Goal: Use online tool/utility: Utilize a website feature to perform a specific function

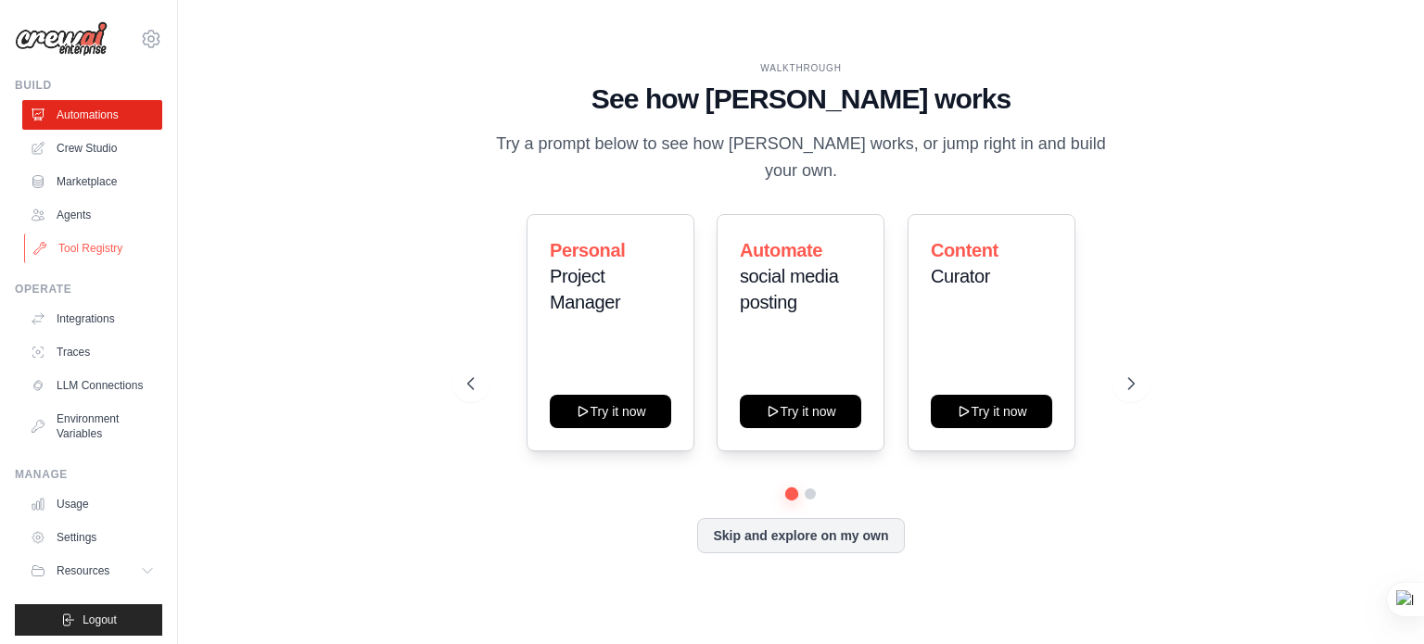
click at [67, 245] on link "Tool Registry" at bounding box center [94, 249] width 140 height 30
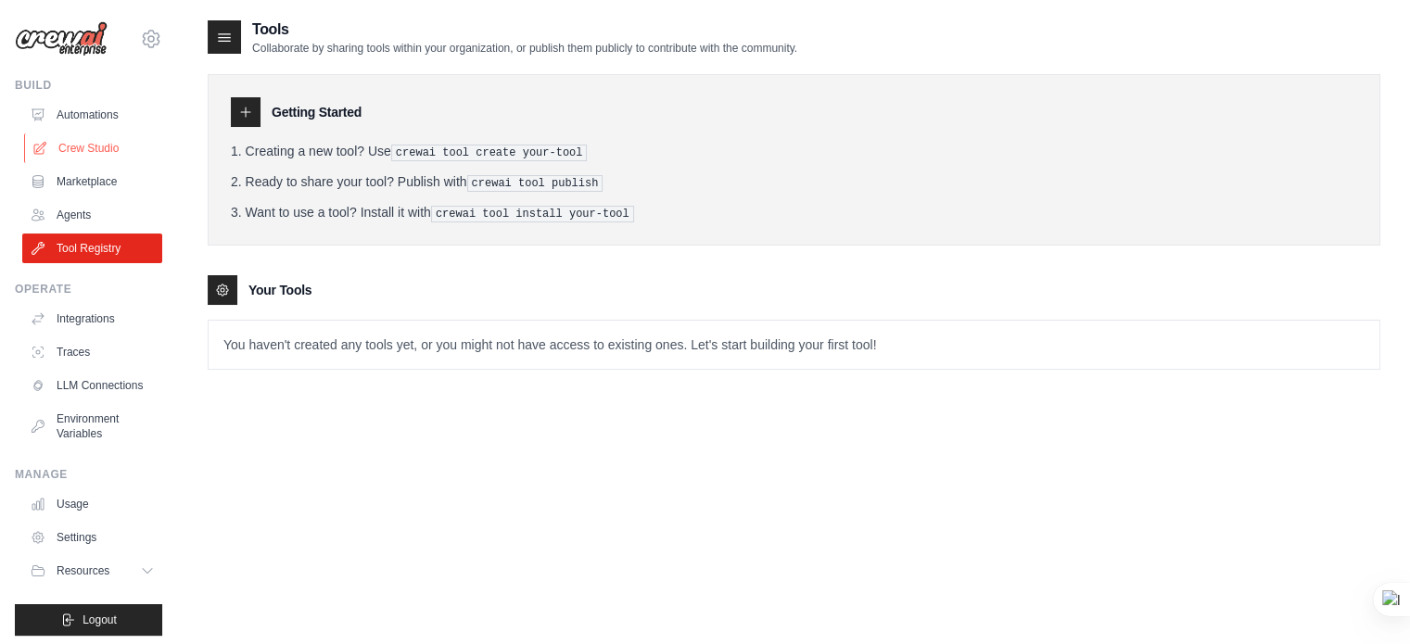
click at [61, 143] on link "Crew Studio" at bounding box center [94, 148] width 140 height 30
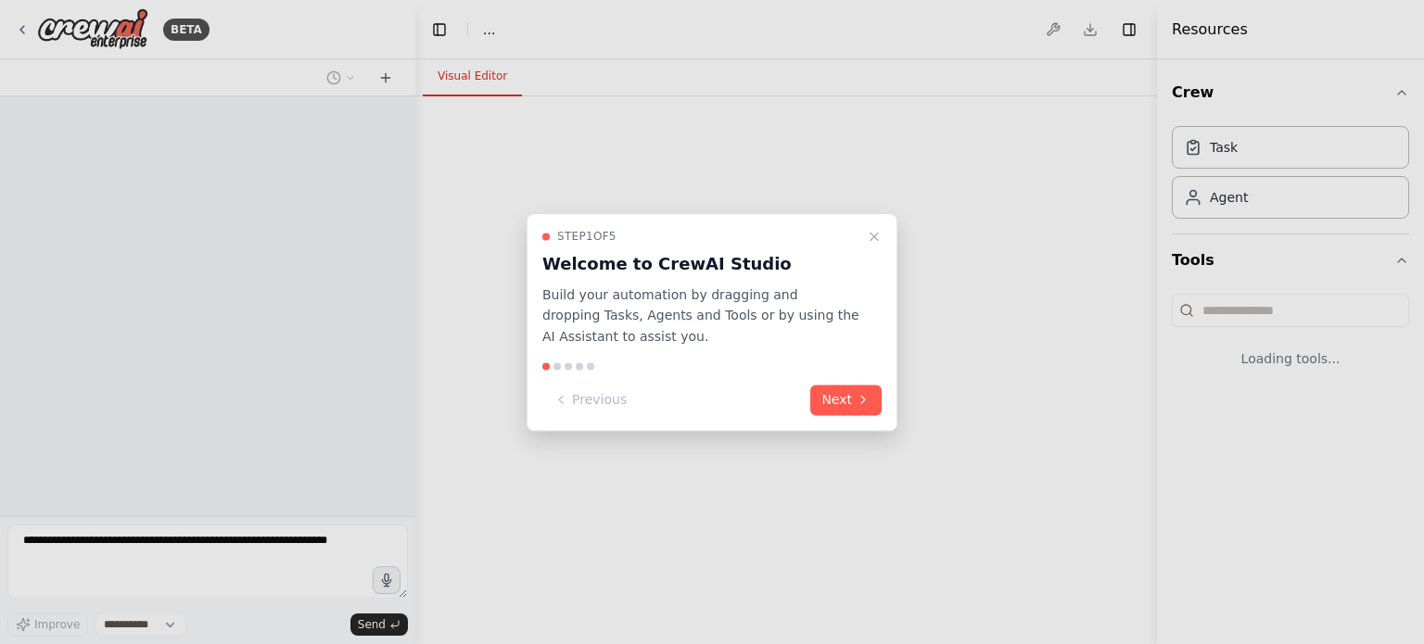
select select "****"
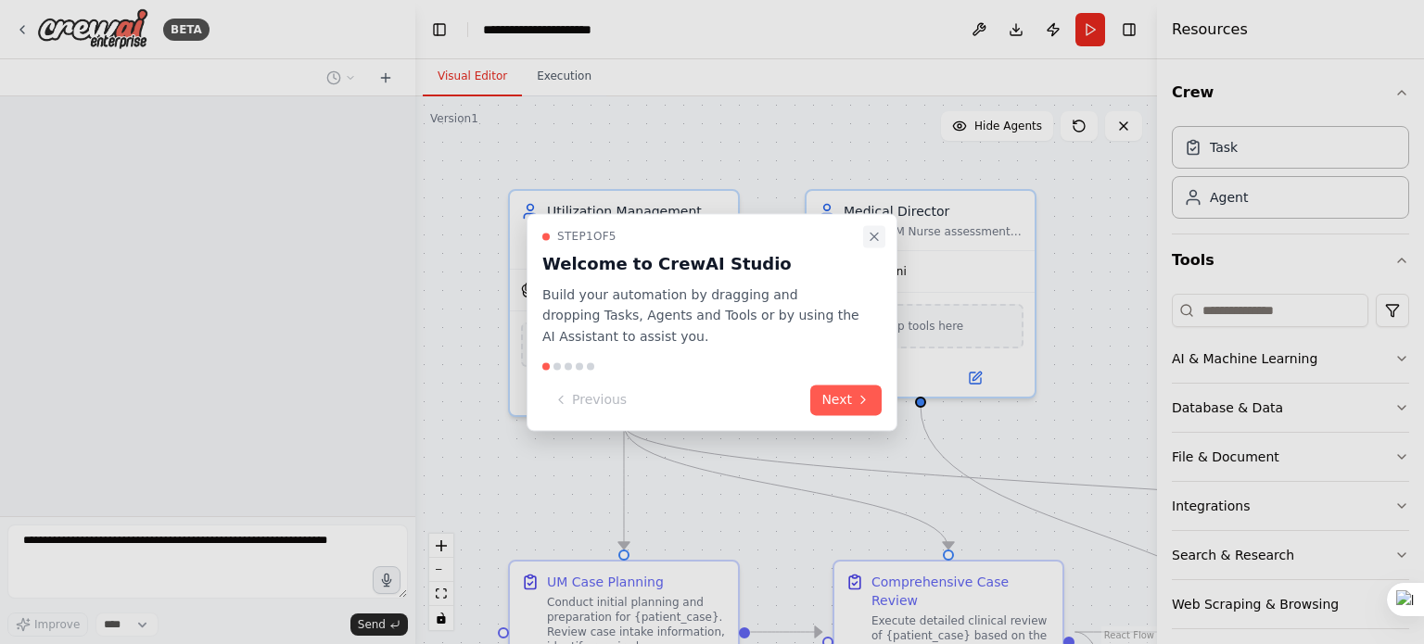
click at [871, 234] on icon "Close walkthrough" at bounding box center [874, 236] width 15 height 15
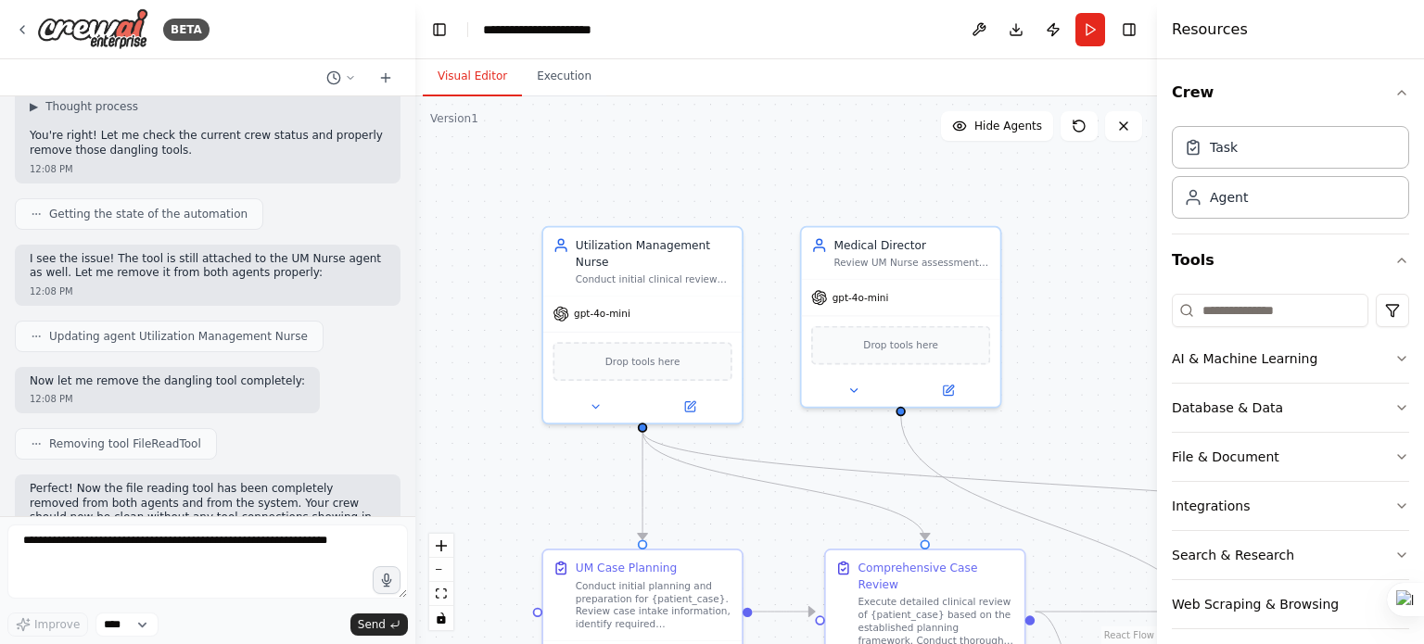
scroll to position [5250, 0]
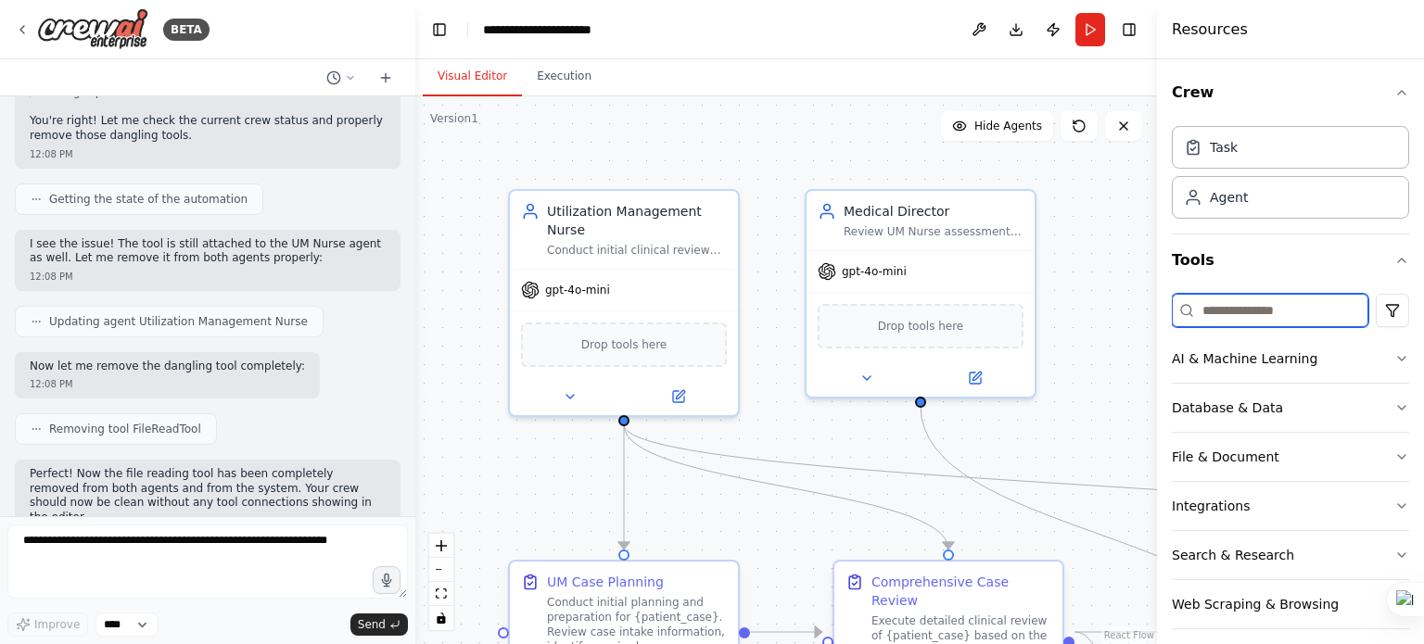
click at [1247, 298] on input at bounding box center [1269, 310] width 196 height 33
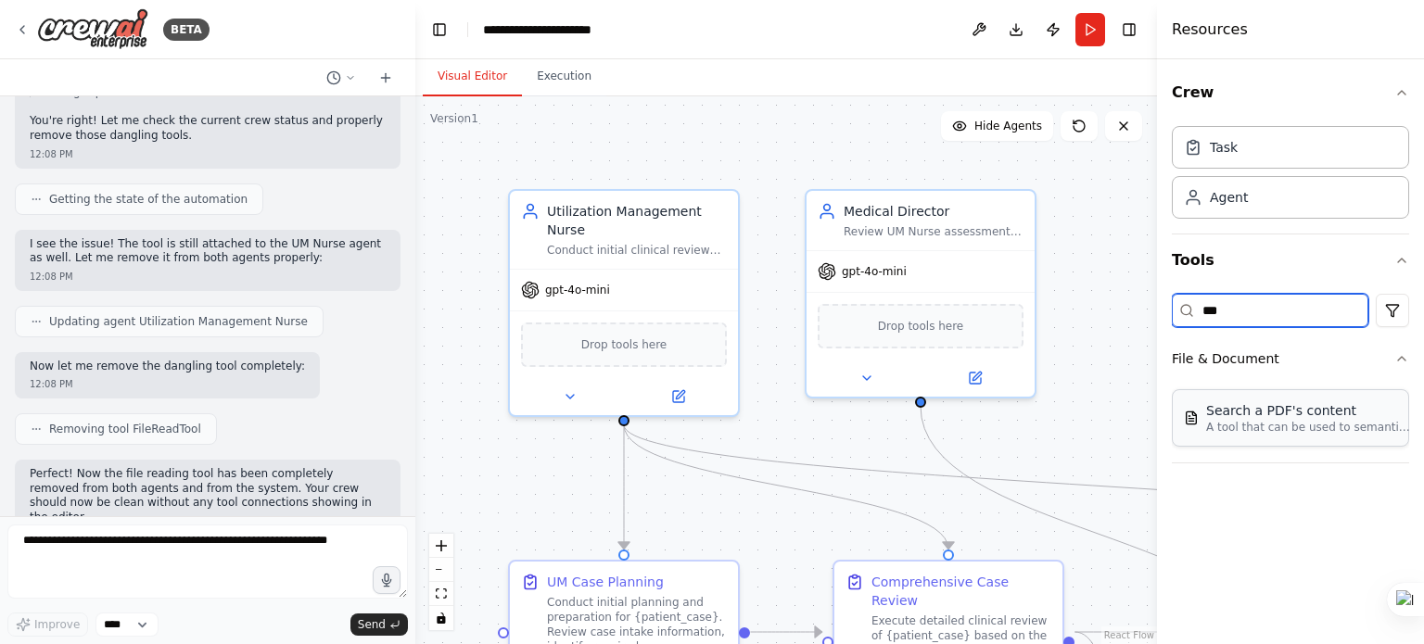
type input "***"
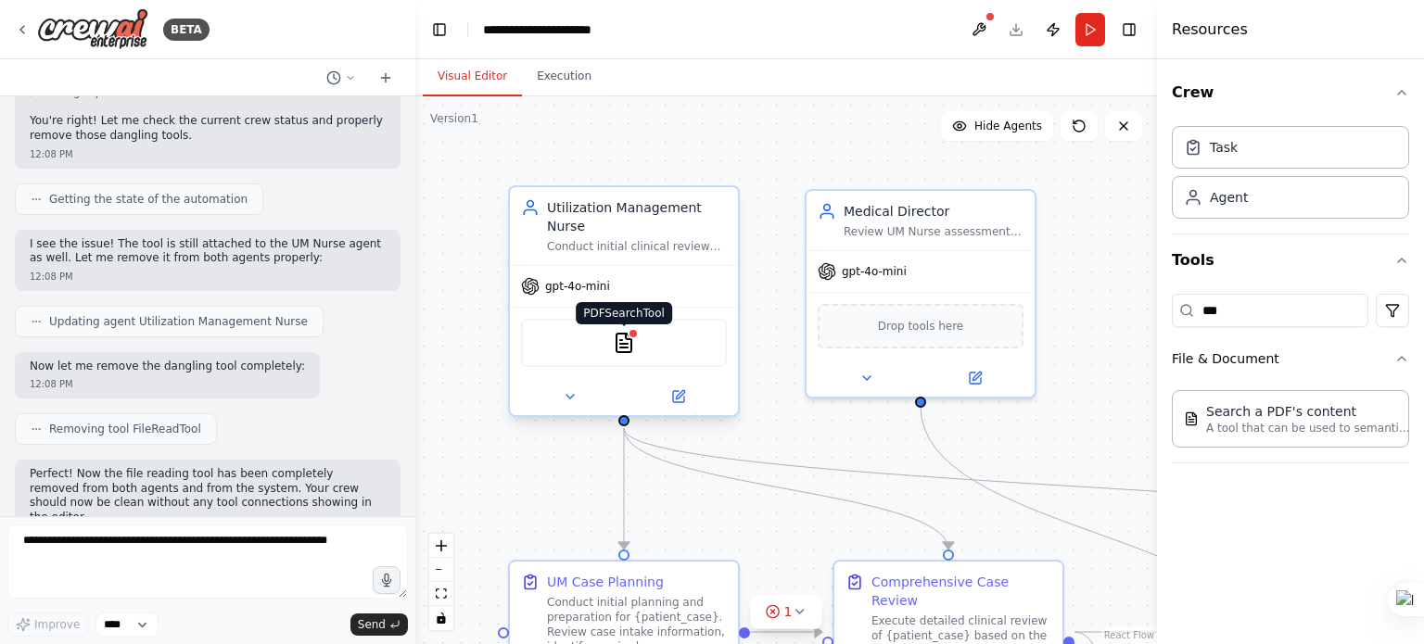
click at [628, 341] on img at bounding box center [624, 343] width 22 height 22
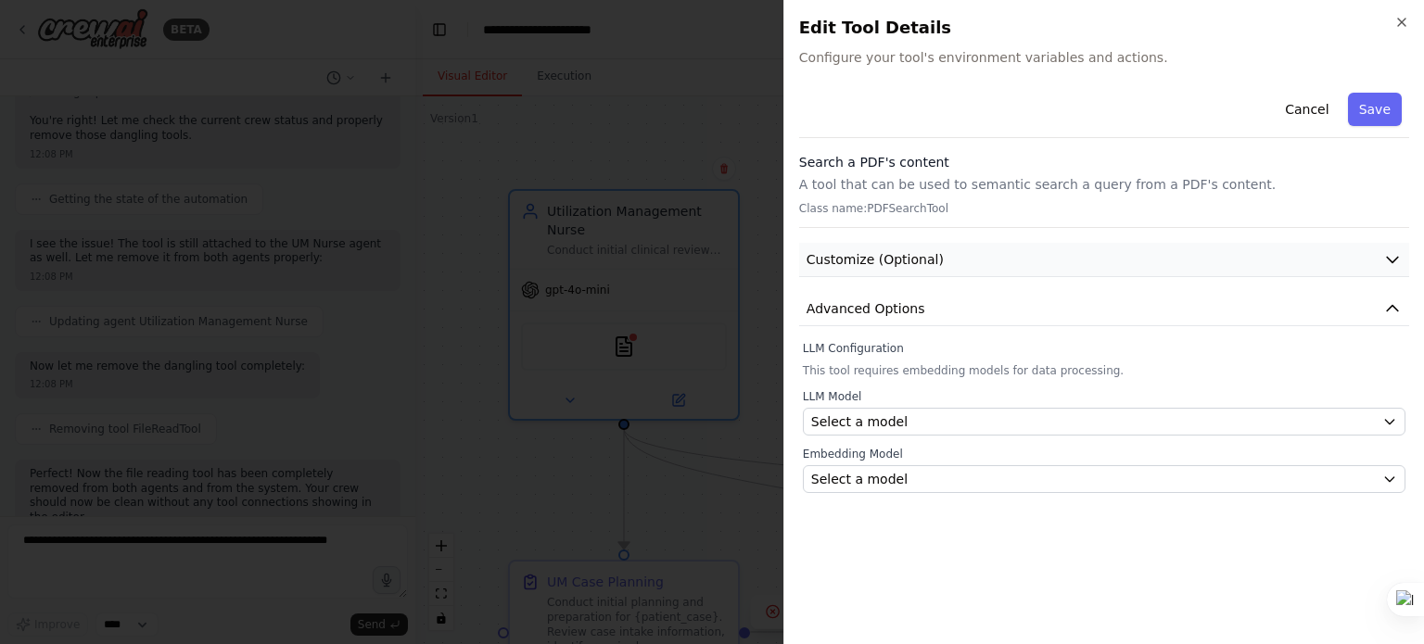
click at [1392, 253] on icon "button" at bounding box center [1392, 259] width 19 height 19
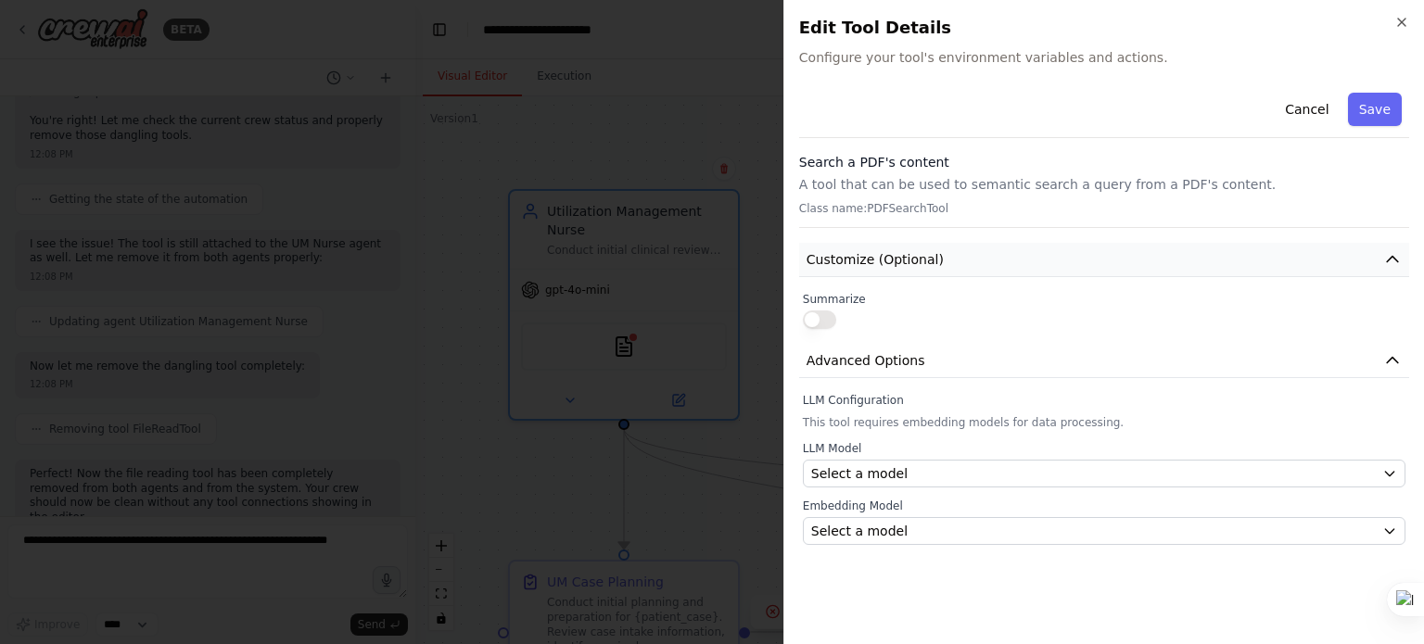
click at [1391, 258] on icon "button" at bounding box center [1392, 259] width 19 height 19
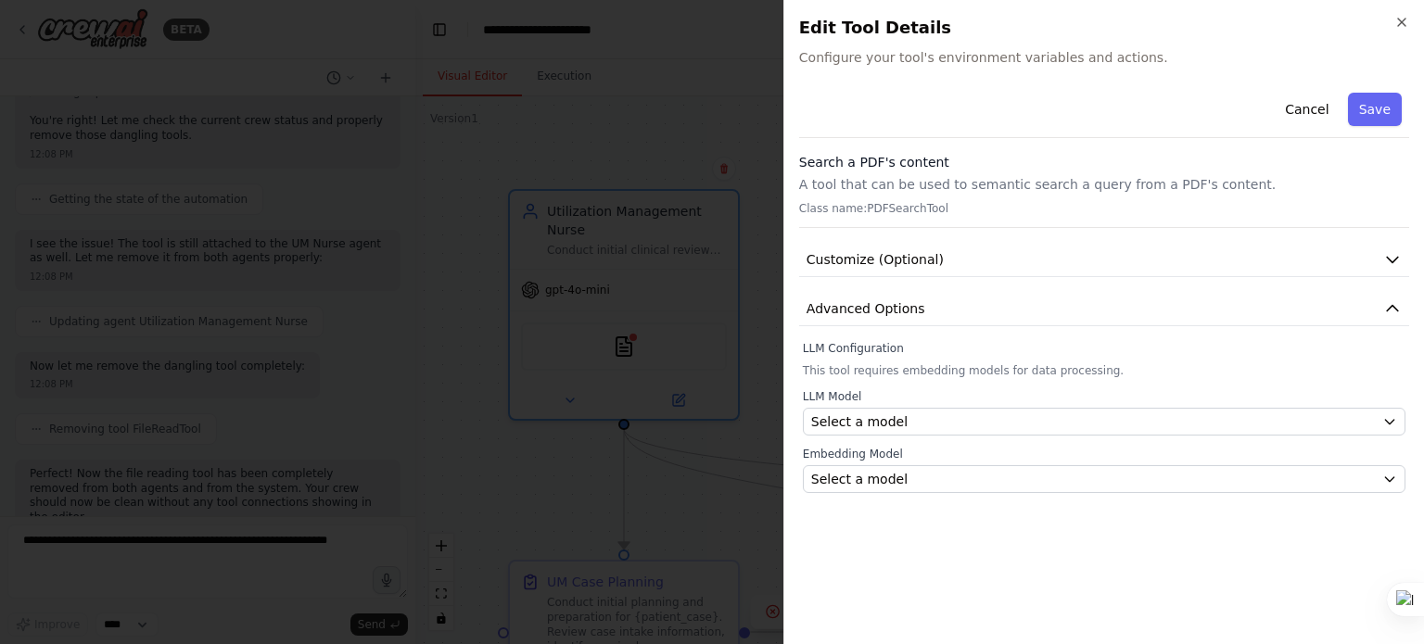
click at [1019, 58] on span "Configure your tool's environment variables and actions." at bounding box center [1104, 57] width 610 height 19
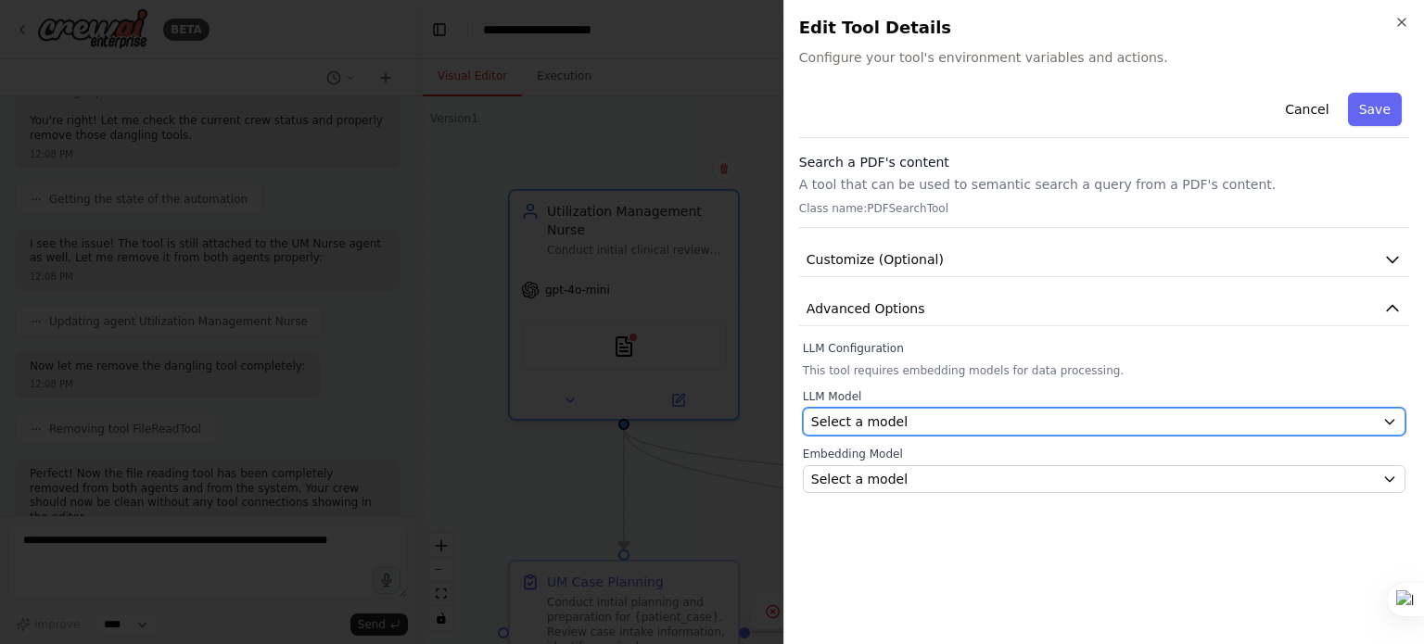
click at [986, 418] on div "Select a model" at bounding box center [1093, 421] width 564 height 19
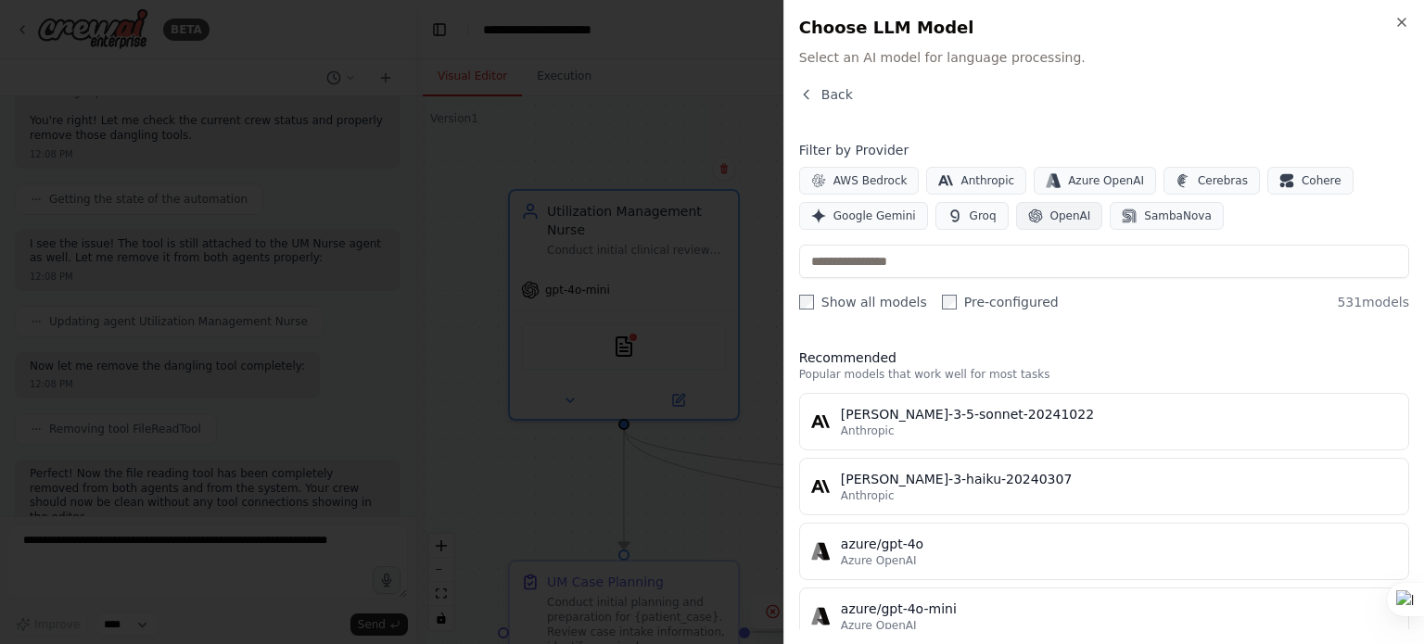
click at [1065, 218] on span "OpenAI" at bounding box center [1070, 216] width 41 height 15
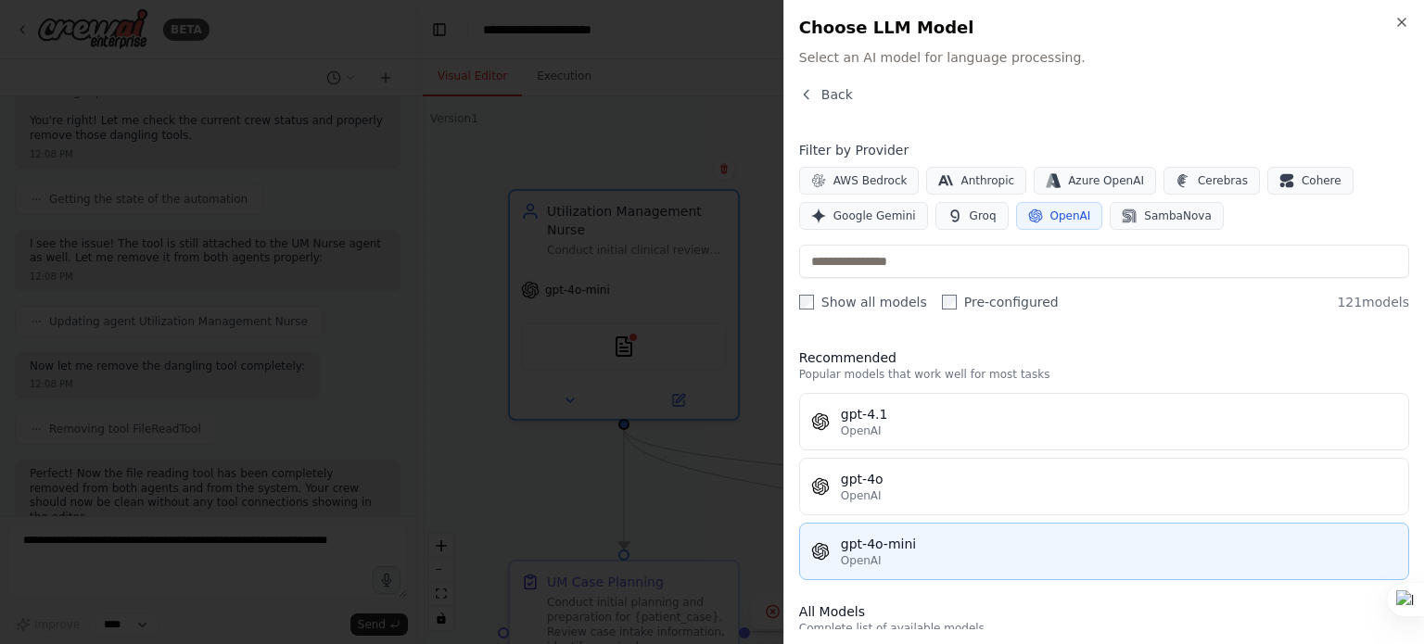
click at [955, 543] on div "gpt-4o-mini" at bounding box center [1119, 544] width 556 height 19
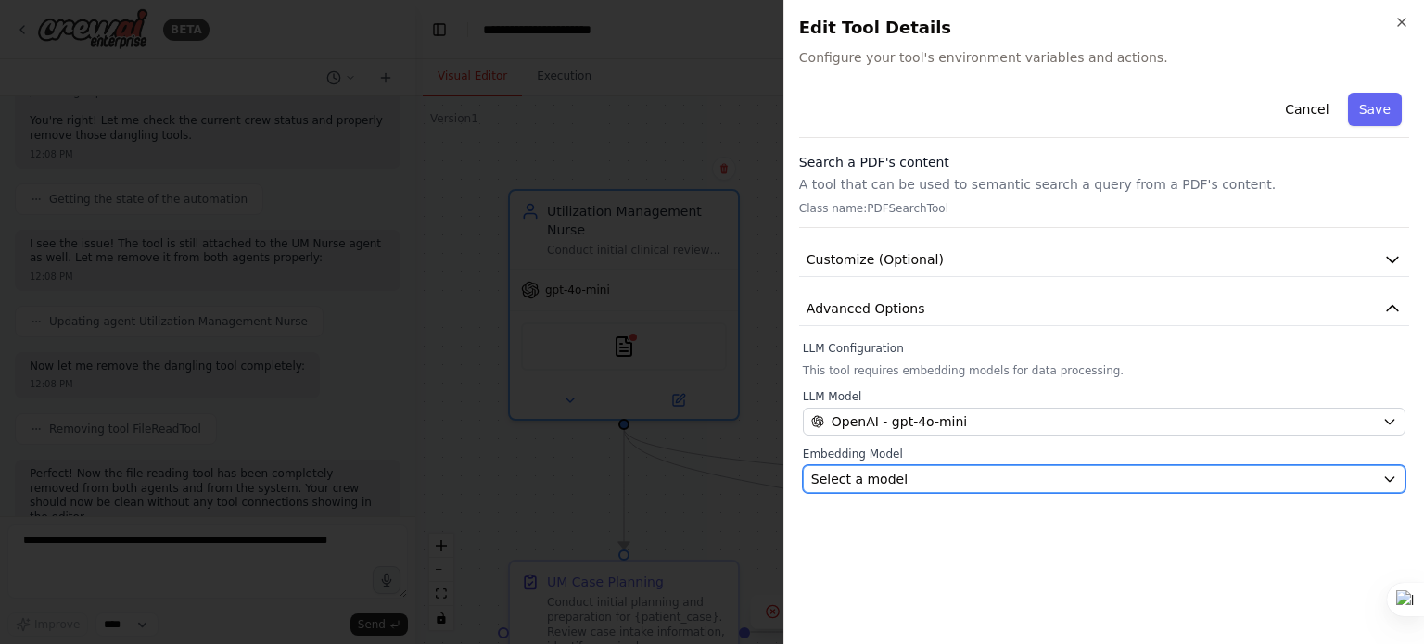
click at [1024, 472] on div "Select a model" at bounding box center [1093, 479] width 564 height 19
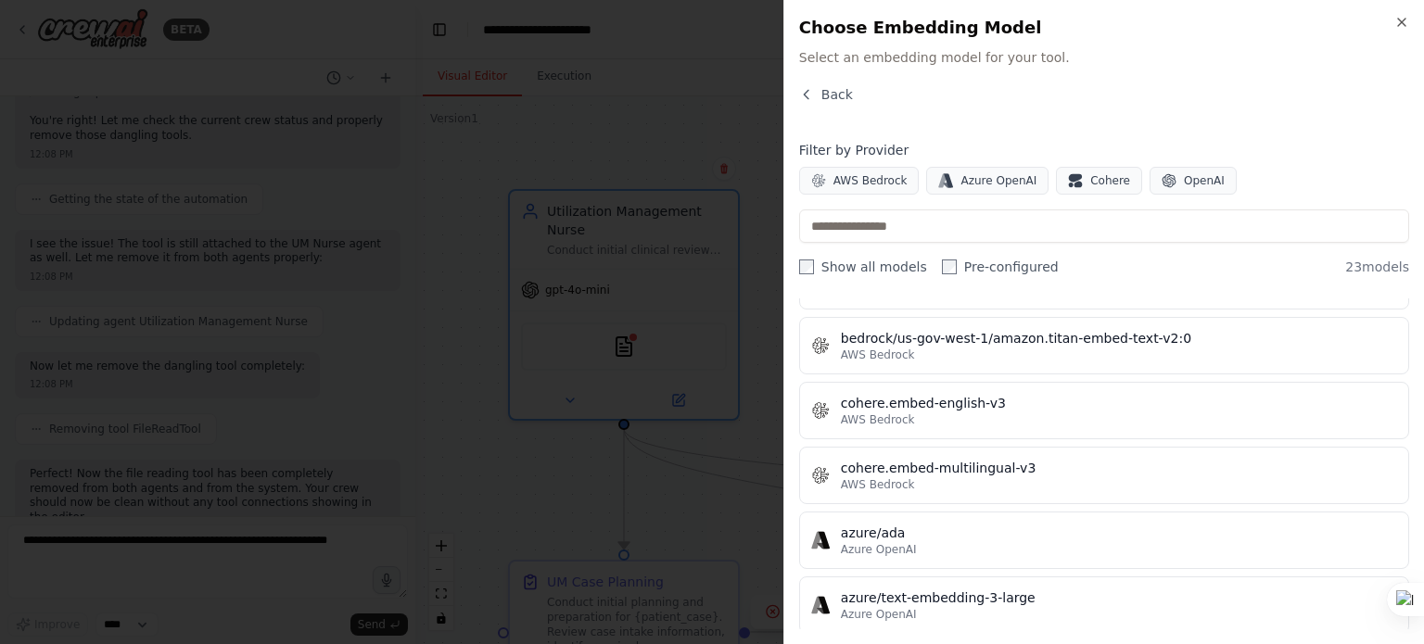
scroll to position [463, 0]
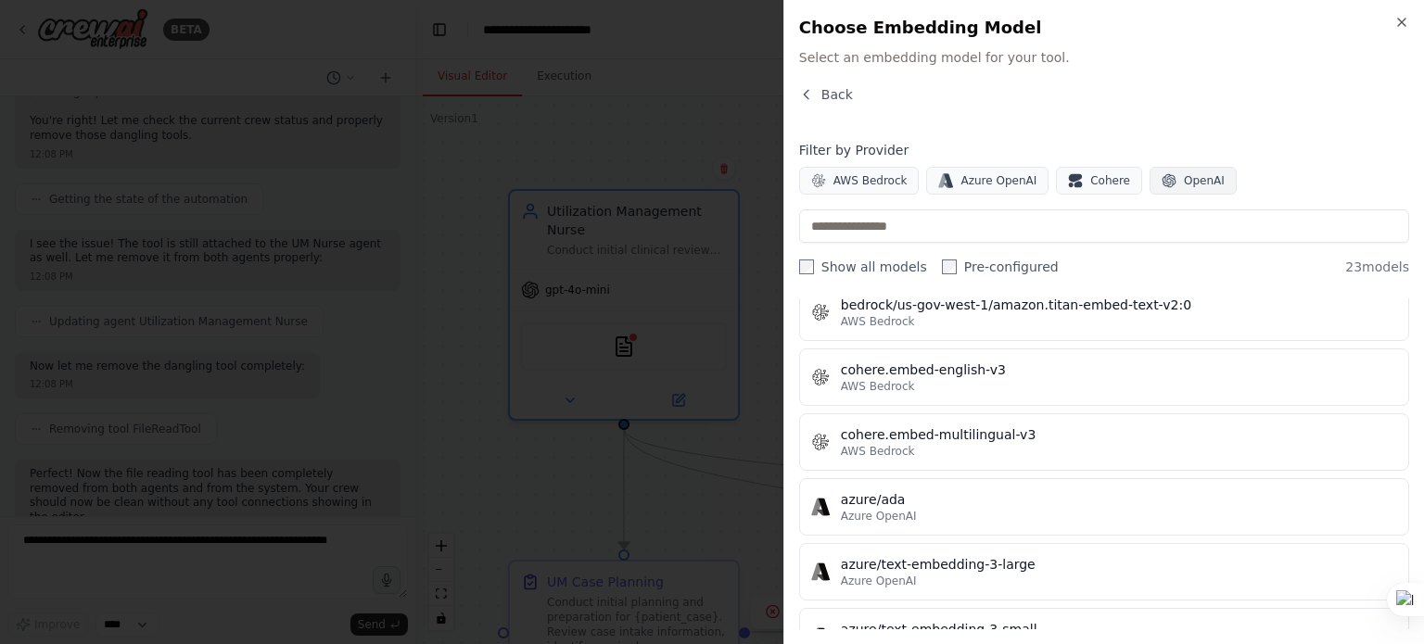
click at [1184, 177] on span "OpenAI" at bounding box center [1204, 180] width 41 height 15
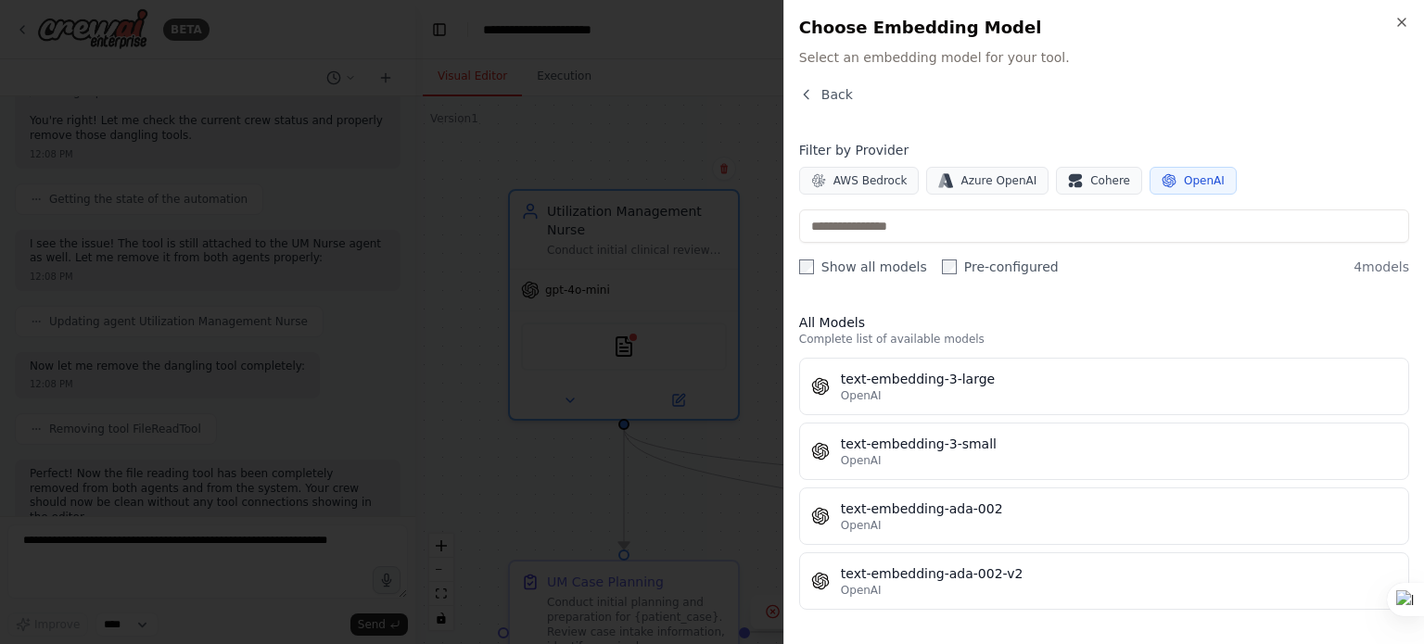
scroll to position [0, 0]
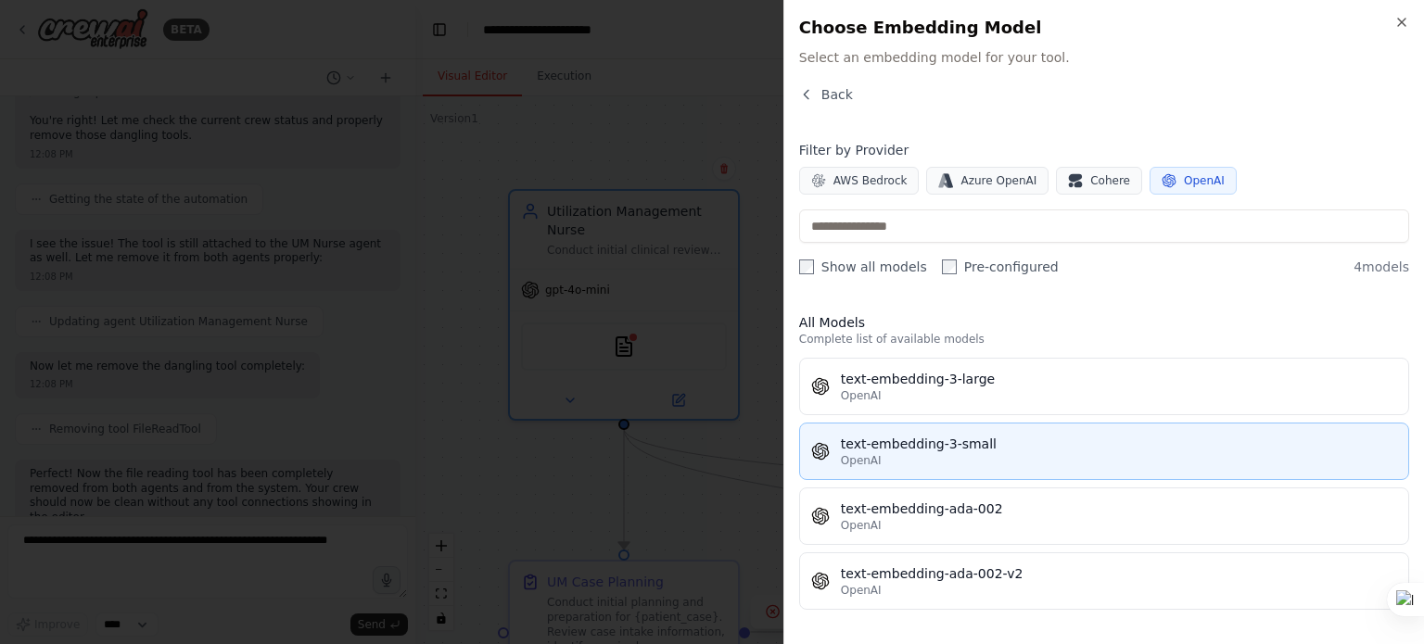
click at [1001, 445] on div "text-embedding-3-small" at bounding box center [1119, 444] width 556 height 19
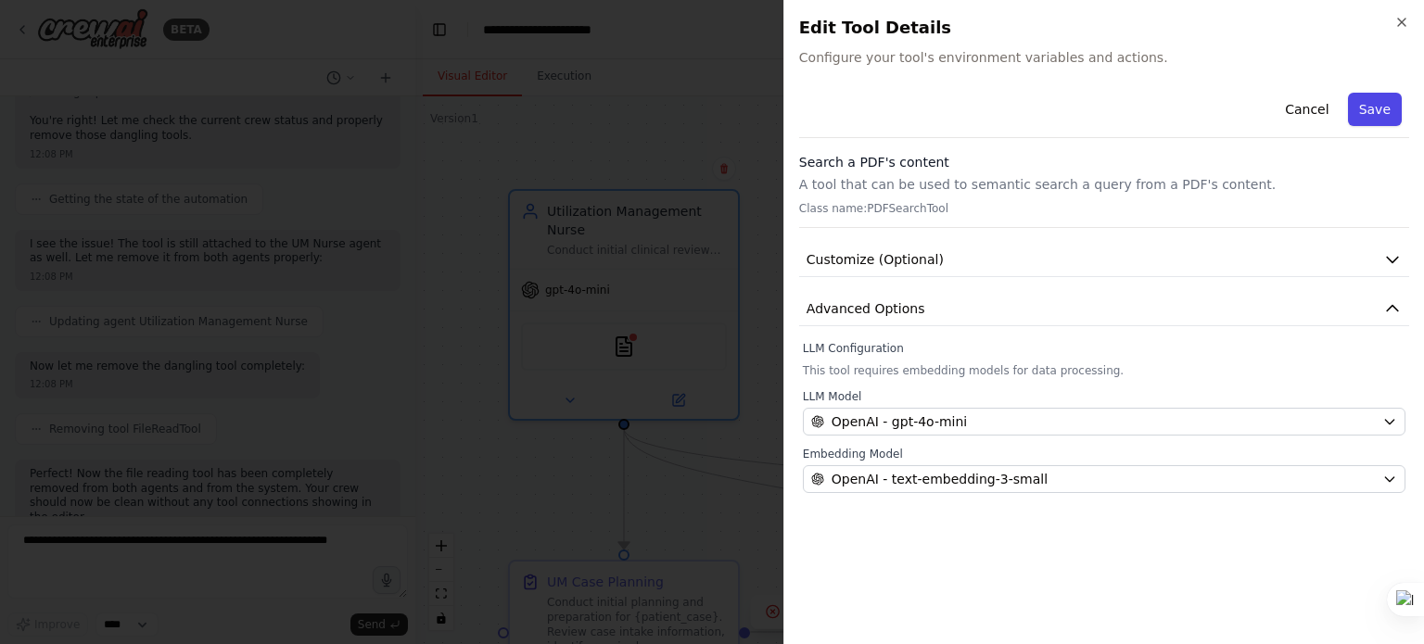
click at [1363, 114] on button "Save" at bounding box center [1375, 109] width 54 height 33
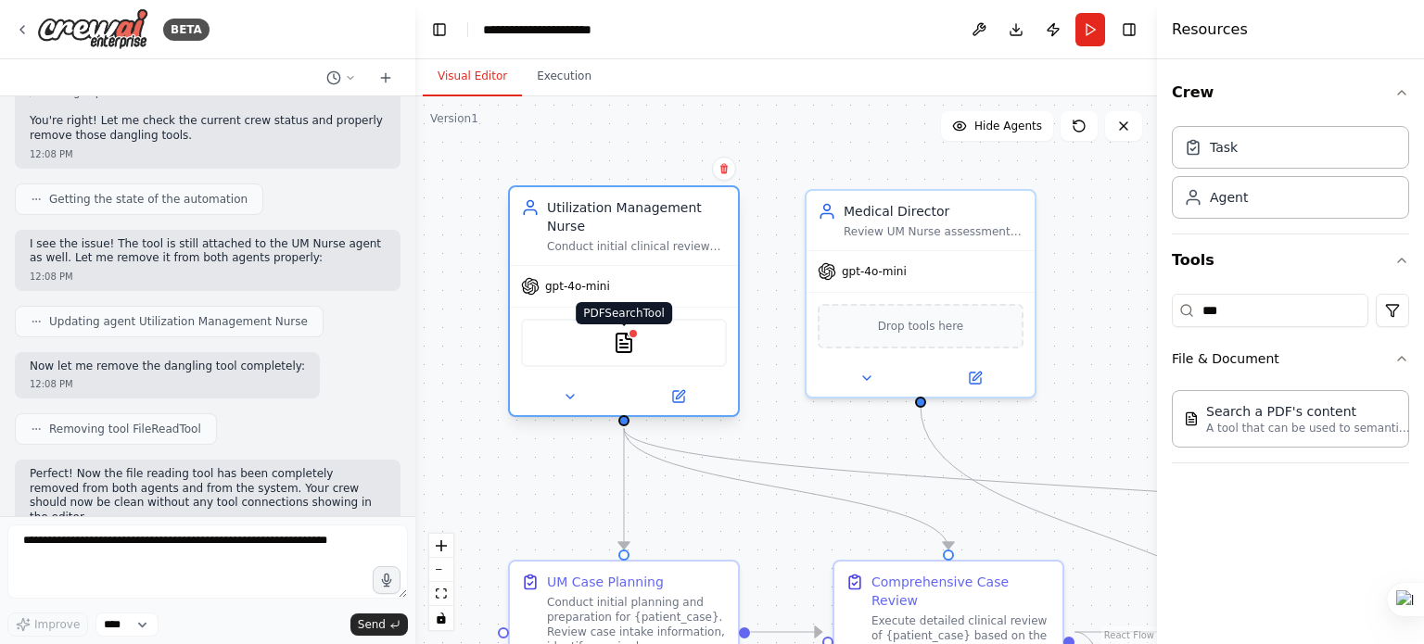
click at [619, 344] on img at bounding box center [624, 343] width 22 height 22
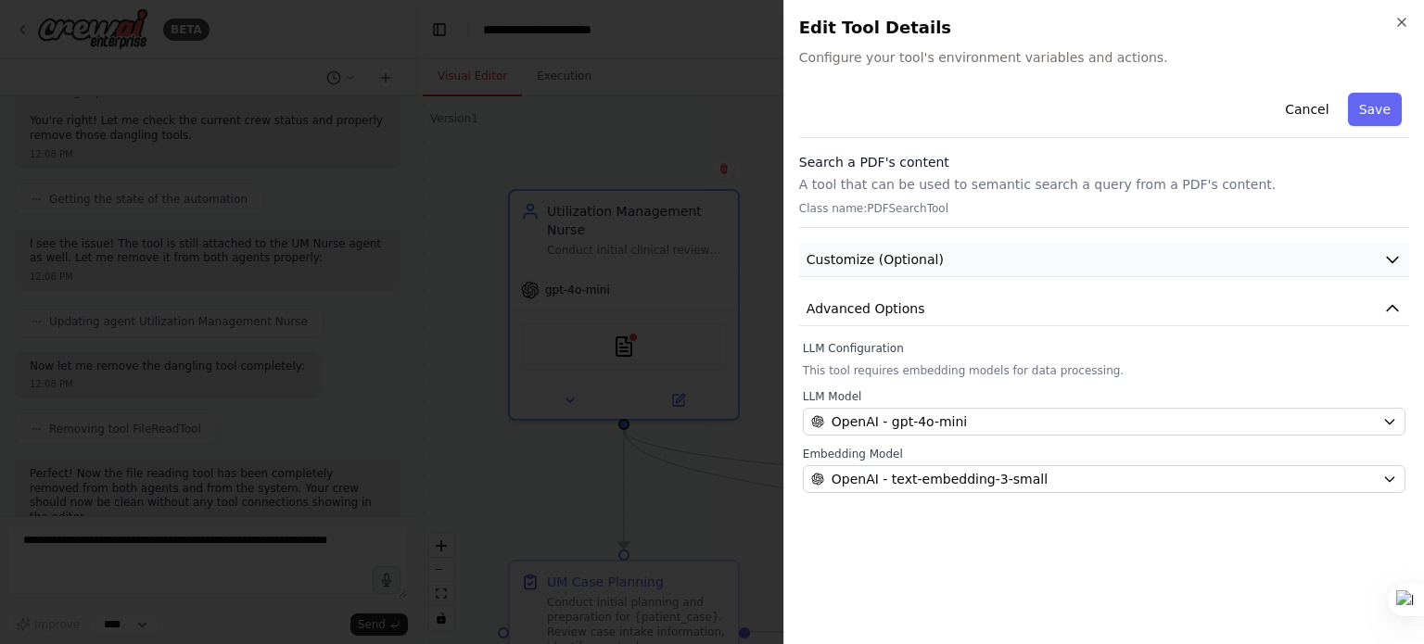
click at [945, 262] on button "Customize (Optional)" at bounding box center [1104, 260] width 610 height 34
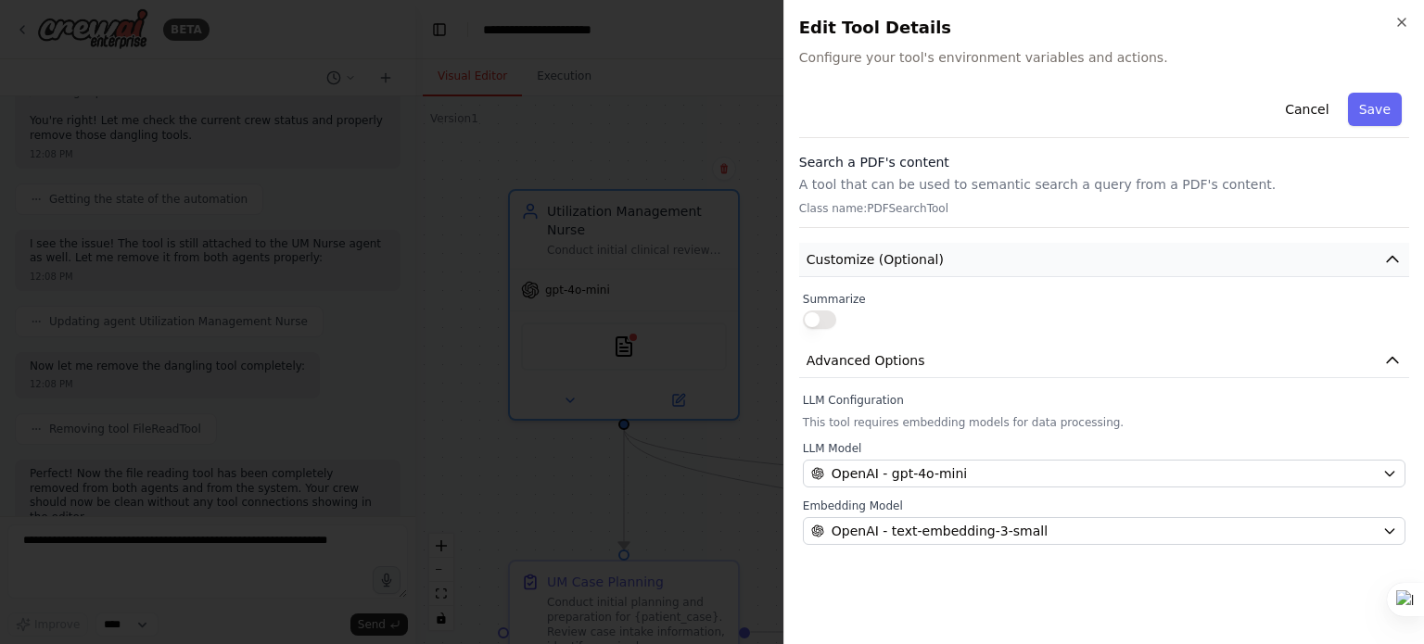
click at [945, 262] on button "Customize (Optional)" at bounding box center [1104, 260] width 610 height 34
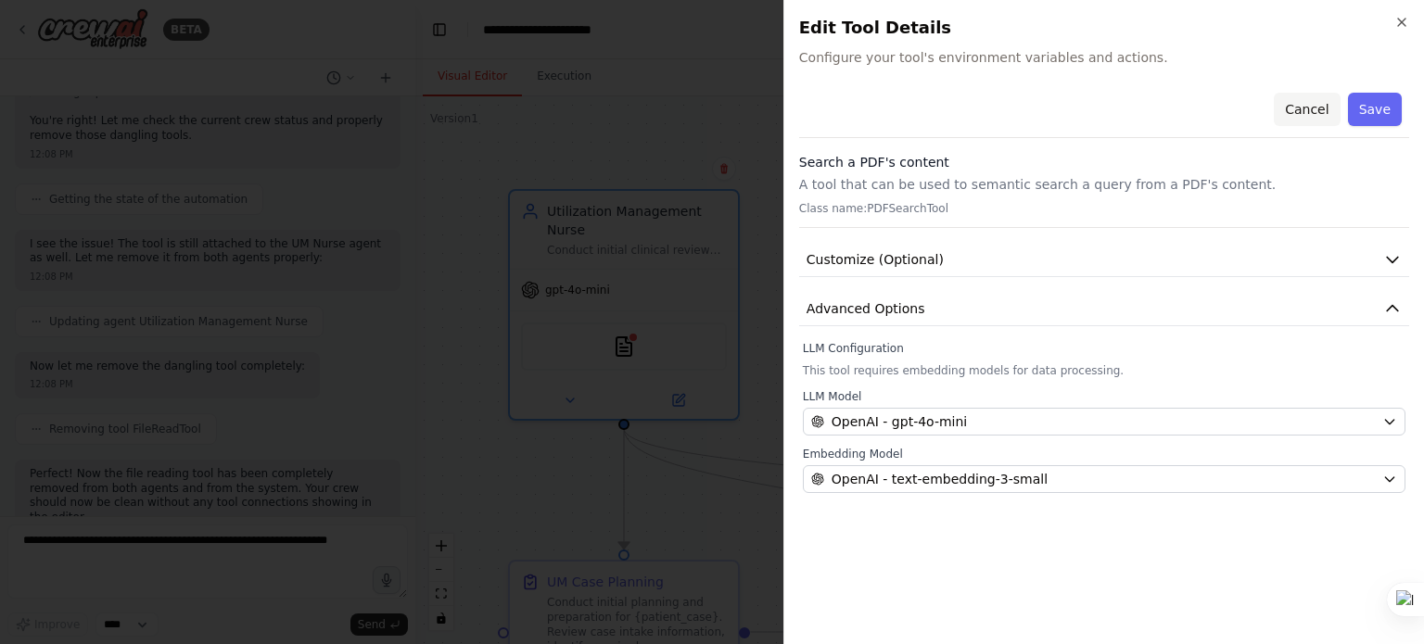
click at [1307, 104] on button "Cancel" at bounding box center [1306, 109] width 66 height 33
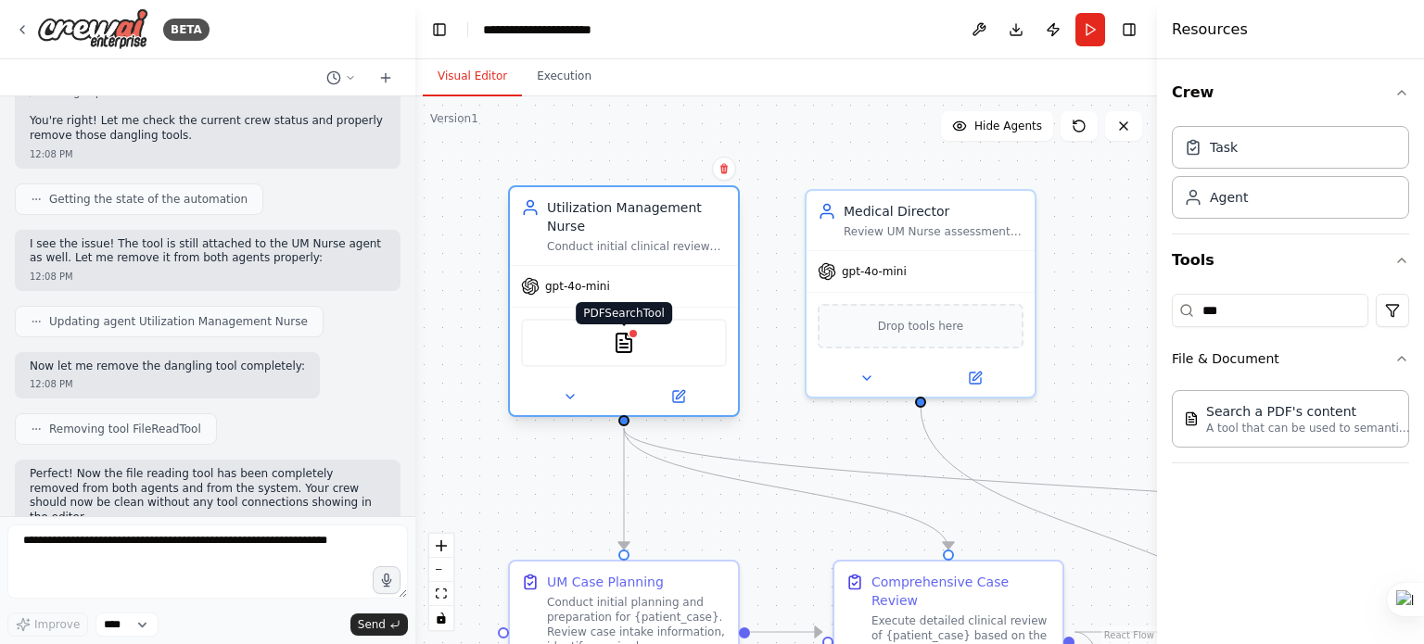
click at [625, 343] on img at bounding box center [624, 343] width 22 height 22
click at [627, 339] on img at bounding box center [624, 343] width 22 height 22
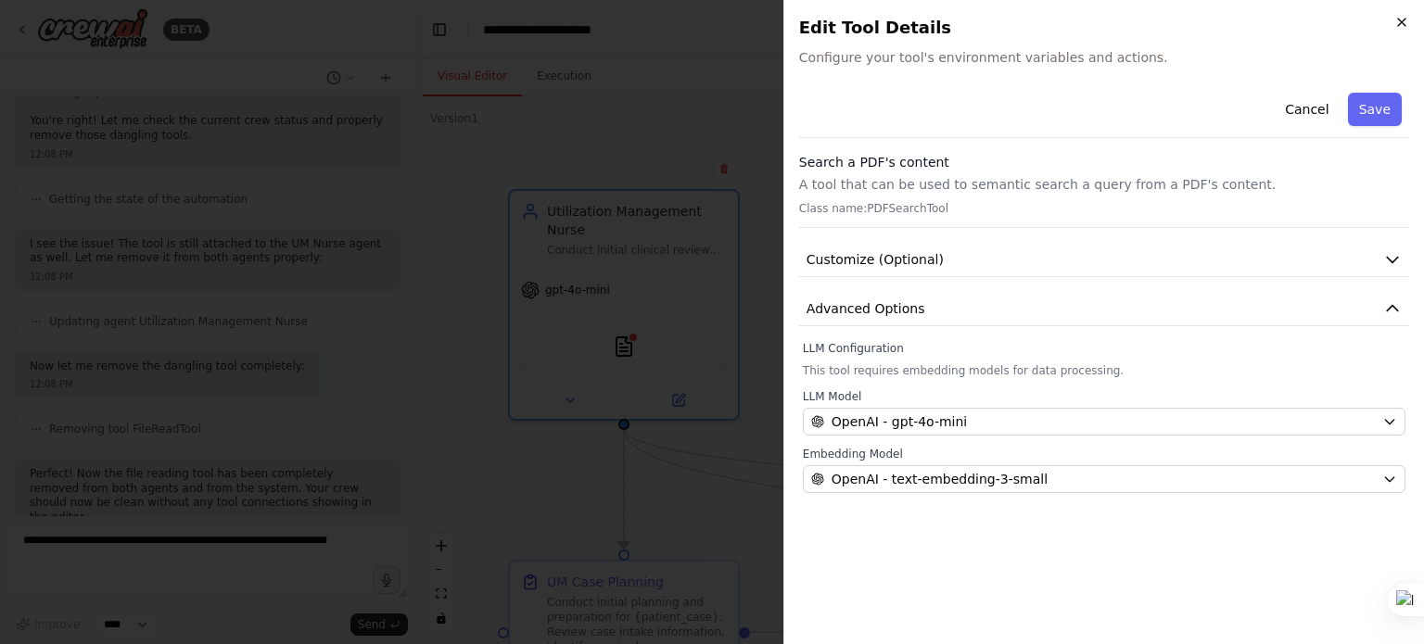
click at [1401, 26] on icon "button" at bounding box center [1401, 22] width 15 height 15
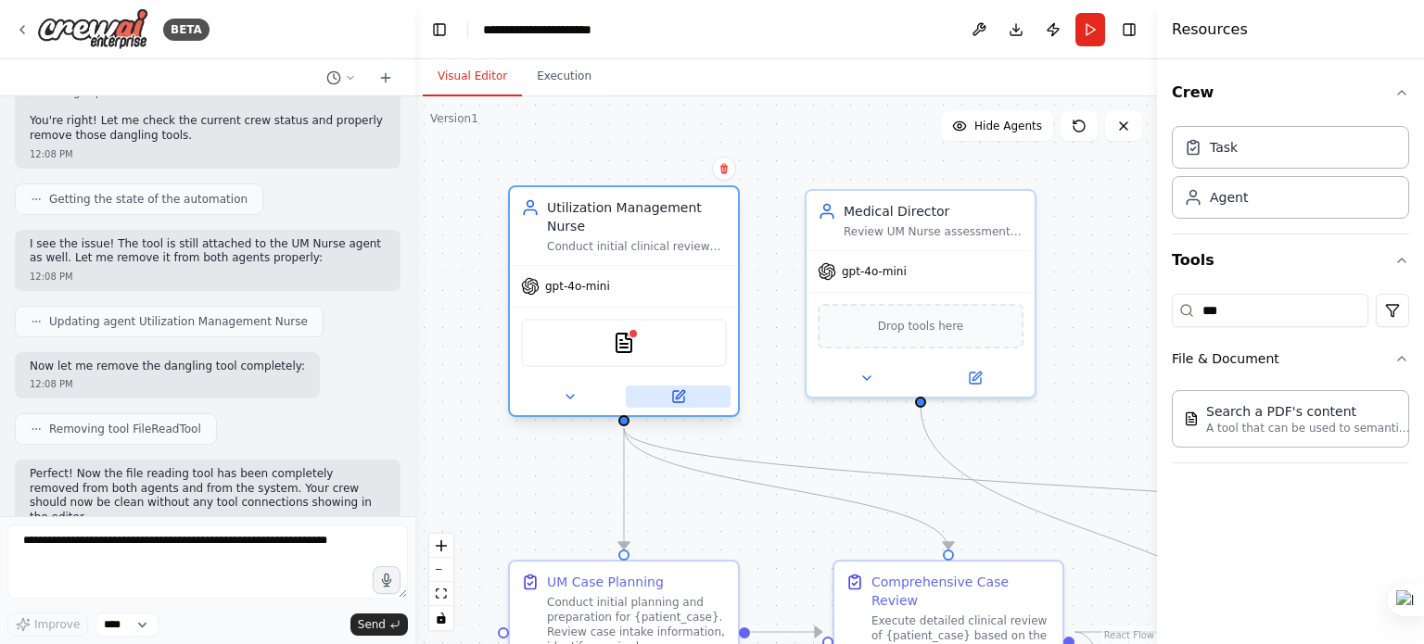
click at [677, 397] on icon at bounding box center [680, 394] width 8 height 8
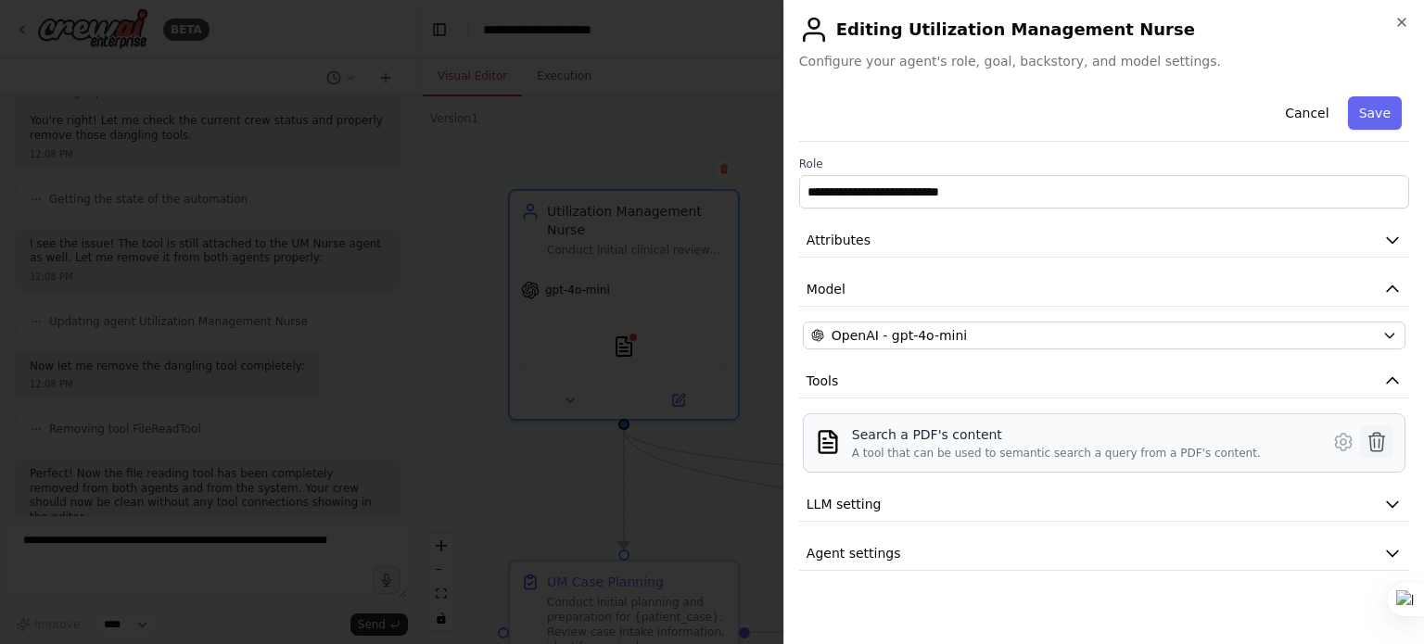
click at [1372, 442] on icon at bounding box center [1376, 442] width 22 height 22
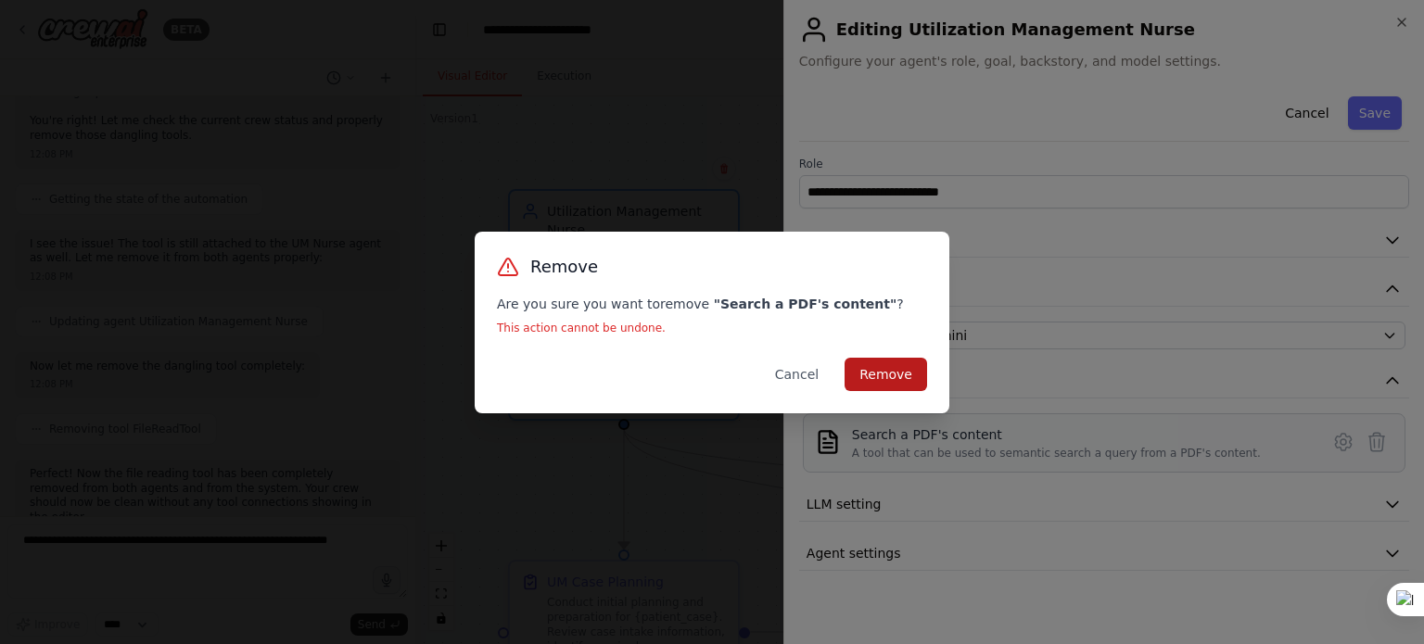
click at [899, 375] on button "Remove" at bounding box center [885, 374] width 82 height 33
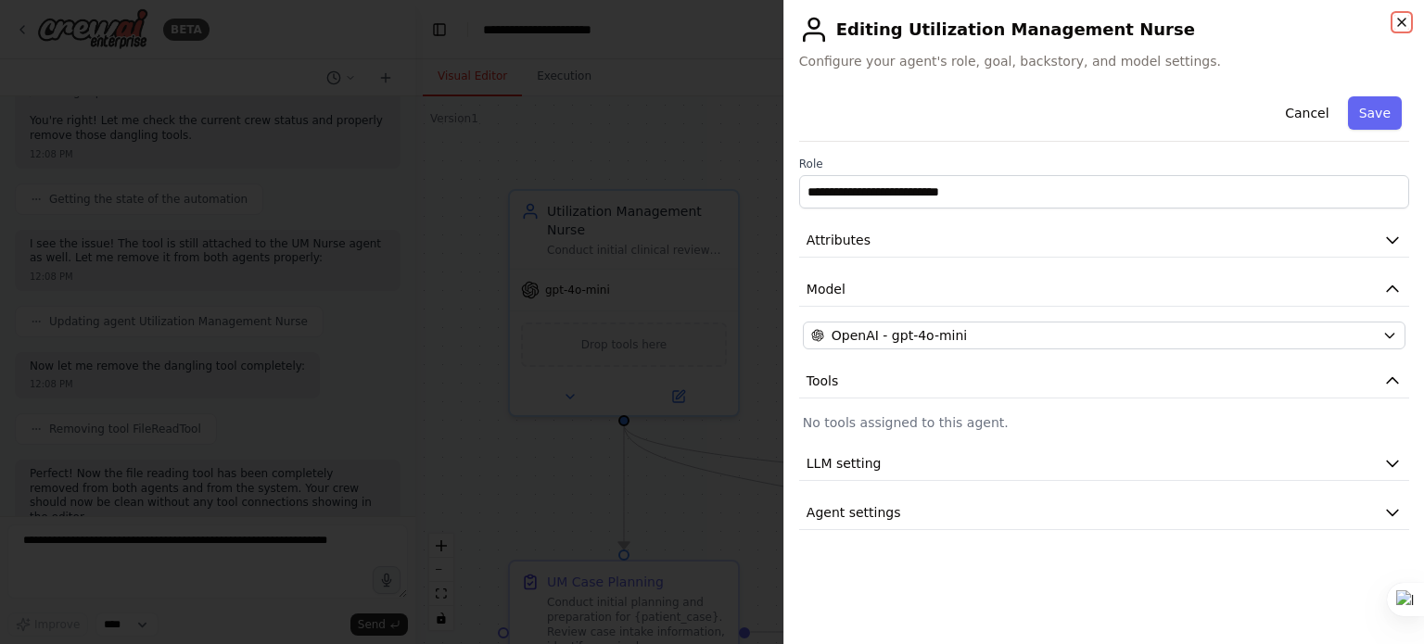
click at [1403, 22] on icon "button" at bounding box center [1401, 22] width 15 height 15
